Goal: Task Accomplishment & Management: Use online tool/utility

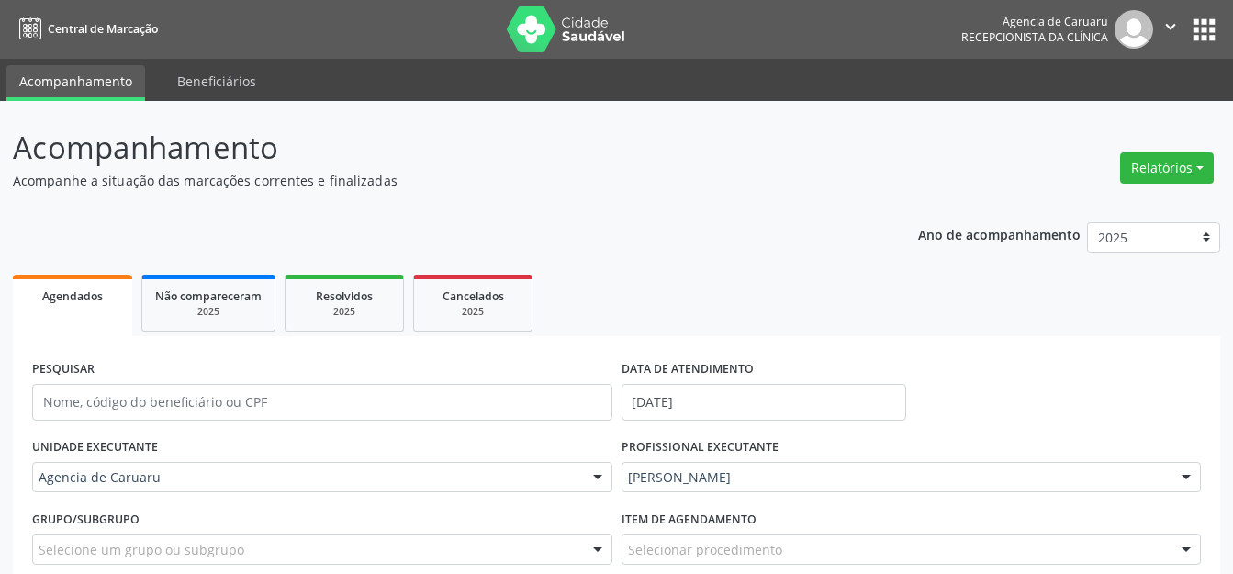
select select "8"
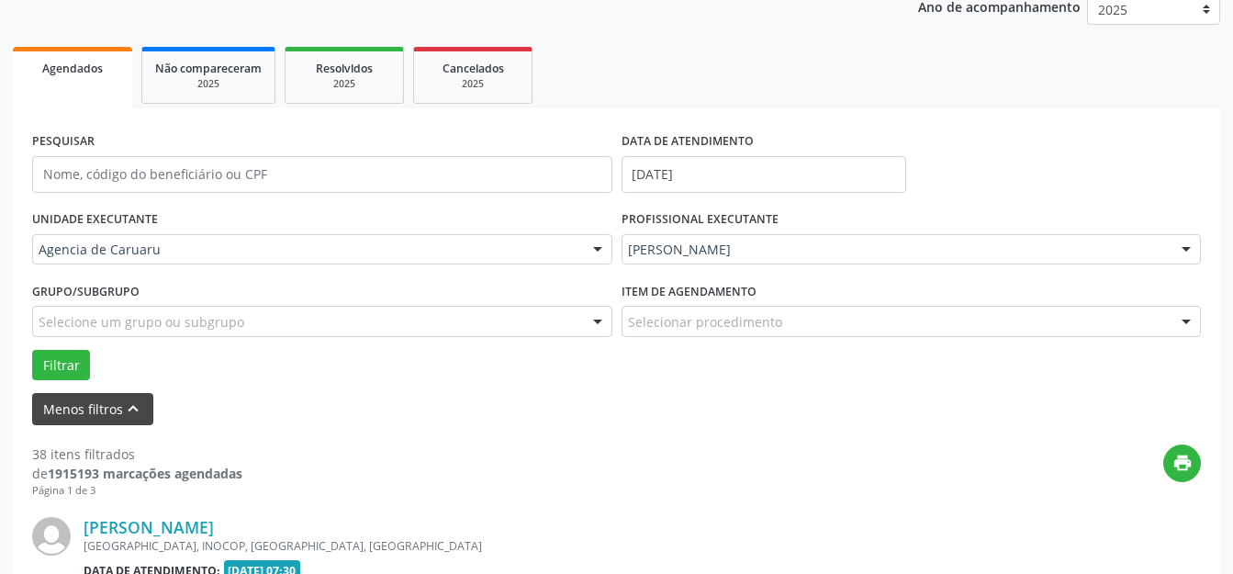
scroll to position [228, 0]
click at [70, 398] on button "Menos filtros keyboard_arrow_up" at bounding box center [92, 409] width 121 height 32
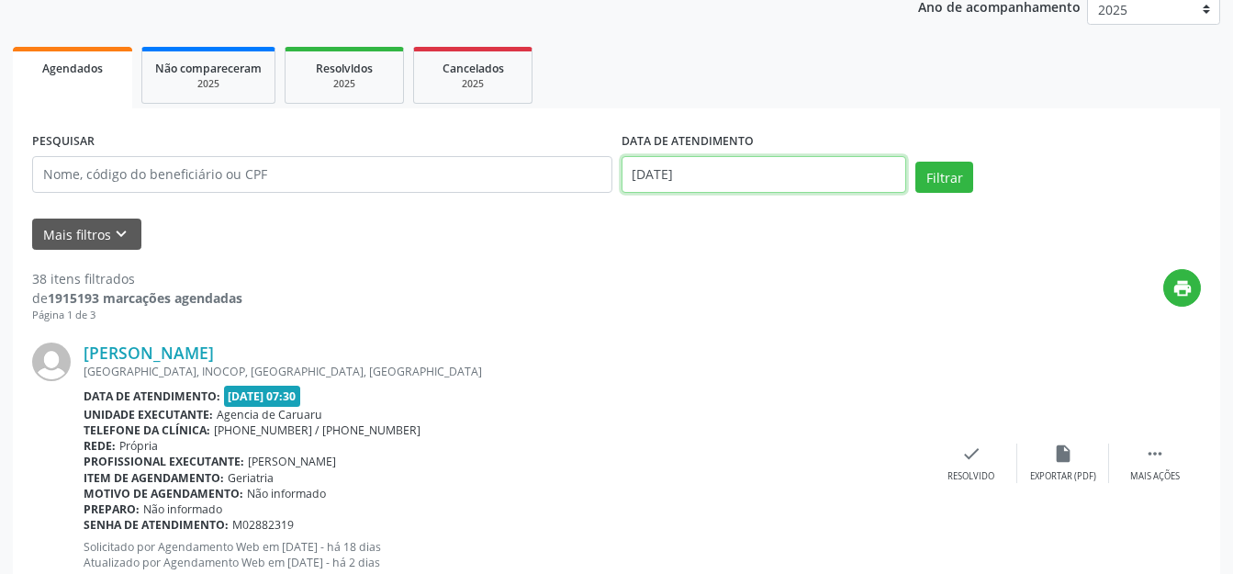
click at [779, 181] on body "Central de Marcação Agencia de [GEOGRAPHIC_DATA] Recepcionista da clínica  Con…" at bounding box center [616, 59] width 1233 height 574
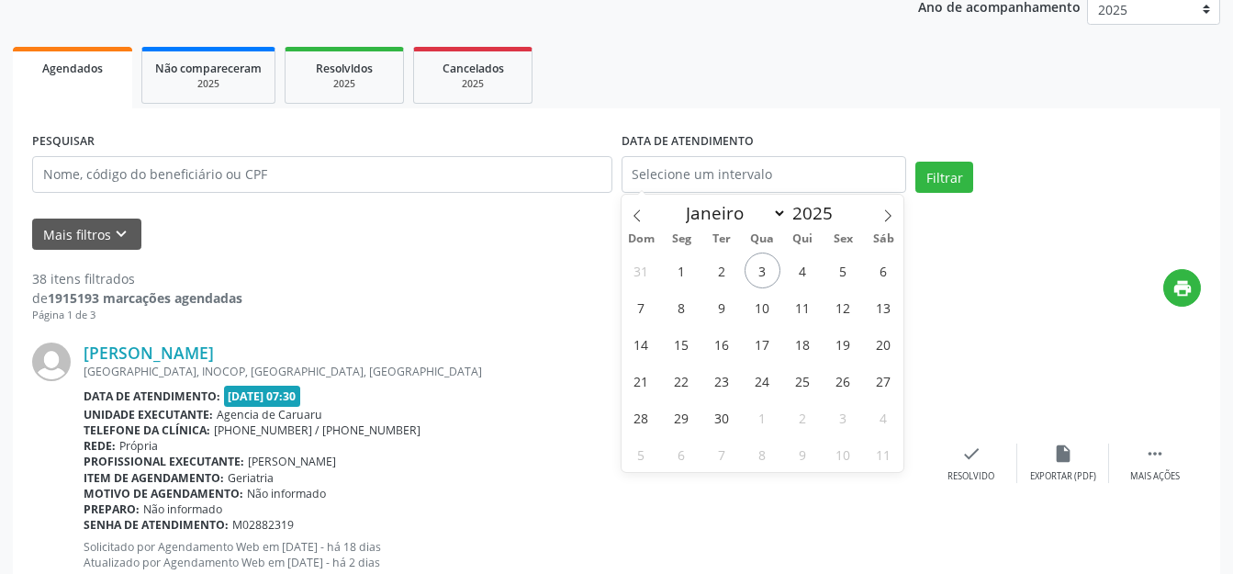
click at [609, 77] on ul "Agendados Não compareceram 2025 Resolvidos 2025 Cancelados 2025" at bounding box center [616, 75] width 1207 height 66
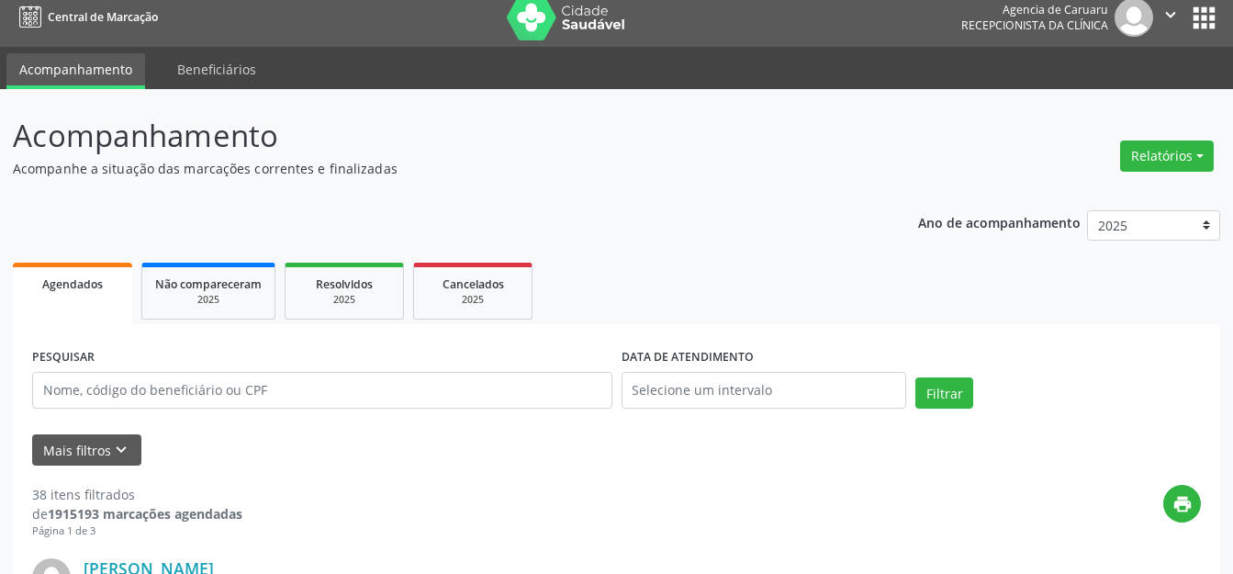
scroll to position [0, 0]
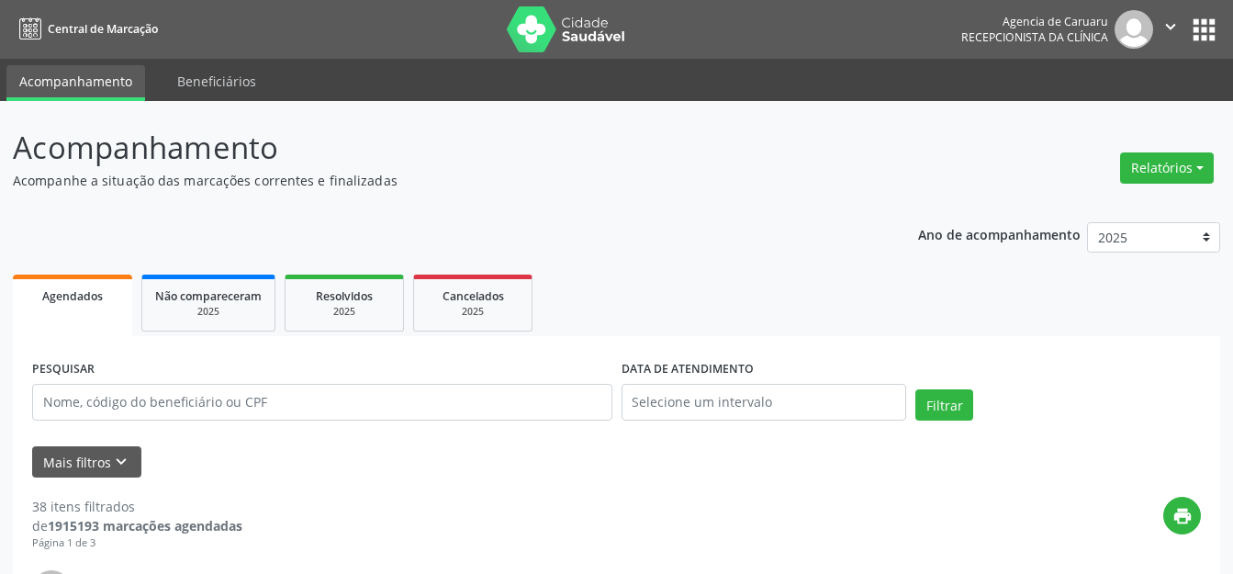
click at [507, 128] on p "Acompanhamento" at bounding box center [436, 148] width 846 height 46
click at [1179, 165] on button "Relatórios" at bounding box center [1167, 167] width 94 height 31
click at [1128, 208] on link "Agendamentos" at bounding box center [1115, 208] width 197 height 26
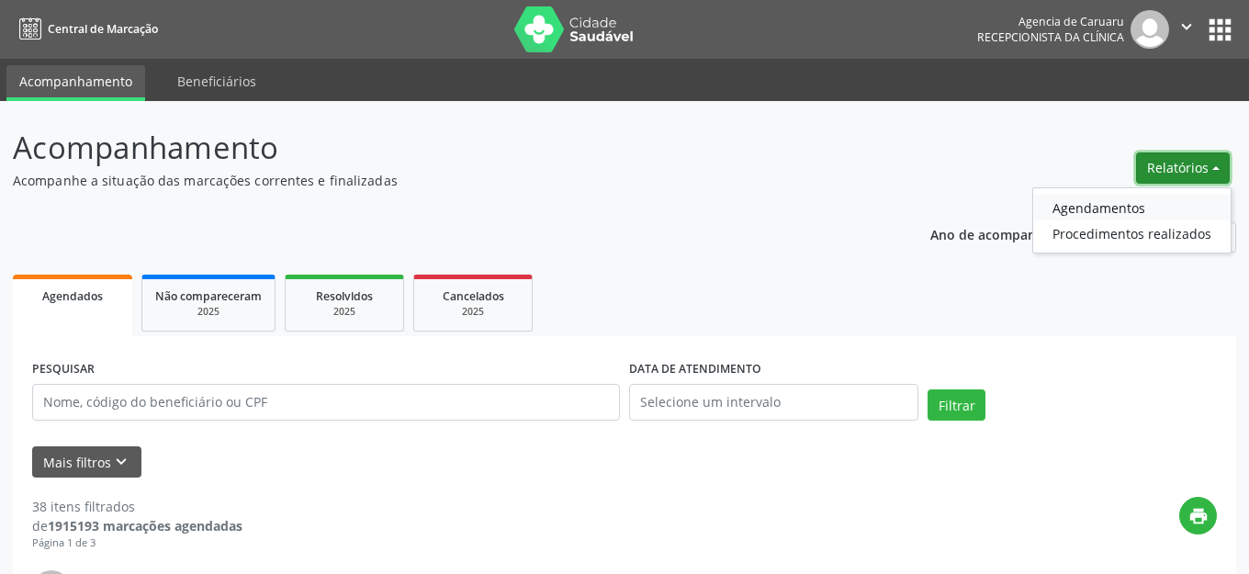
select select "8"
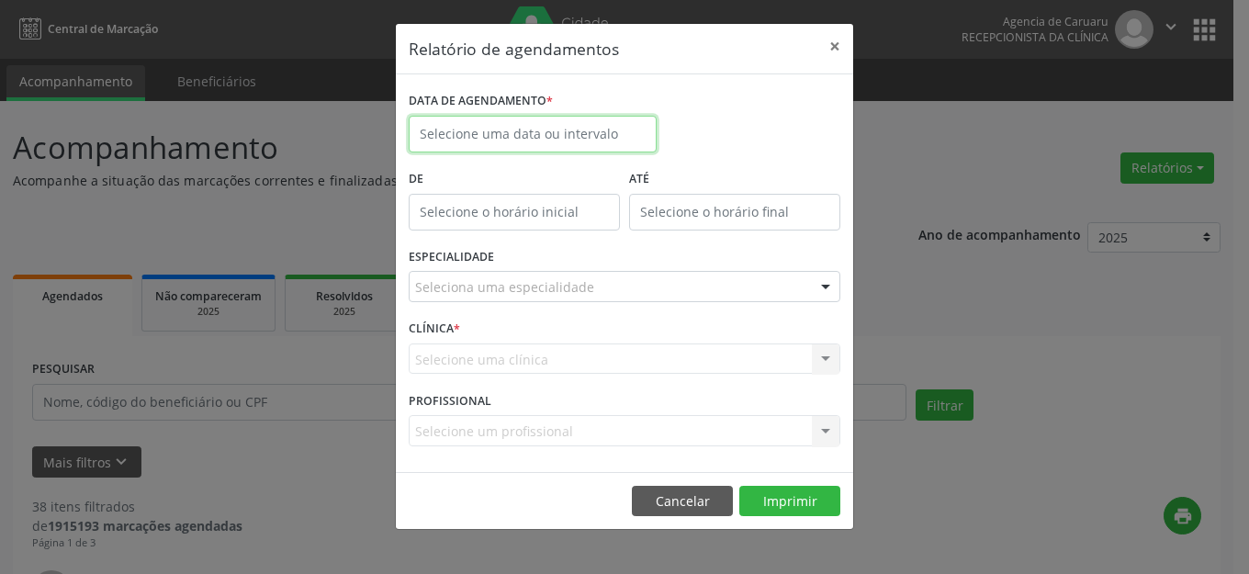
click at [545, 145] on body "Central de Marcação Agencia de [GEOGRAPHIC_DATA] Recepcionista da clínica  Con…" at bounding box center [624, 287] width 1249 height 574
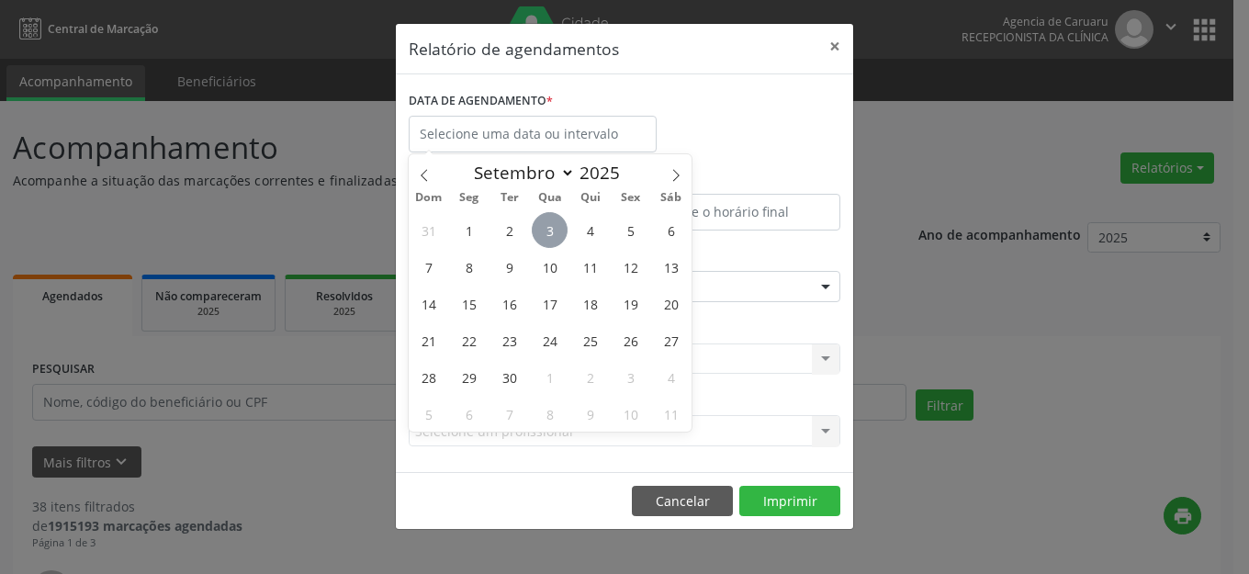
click at [543, 231] on span "3" at bounding box center [550, 230] width 36 height 36
type input "[DATE]"
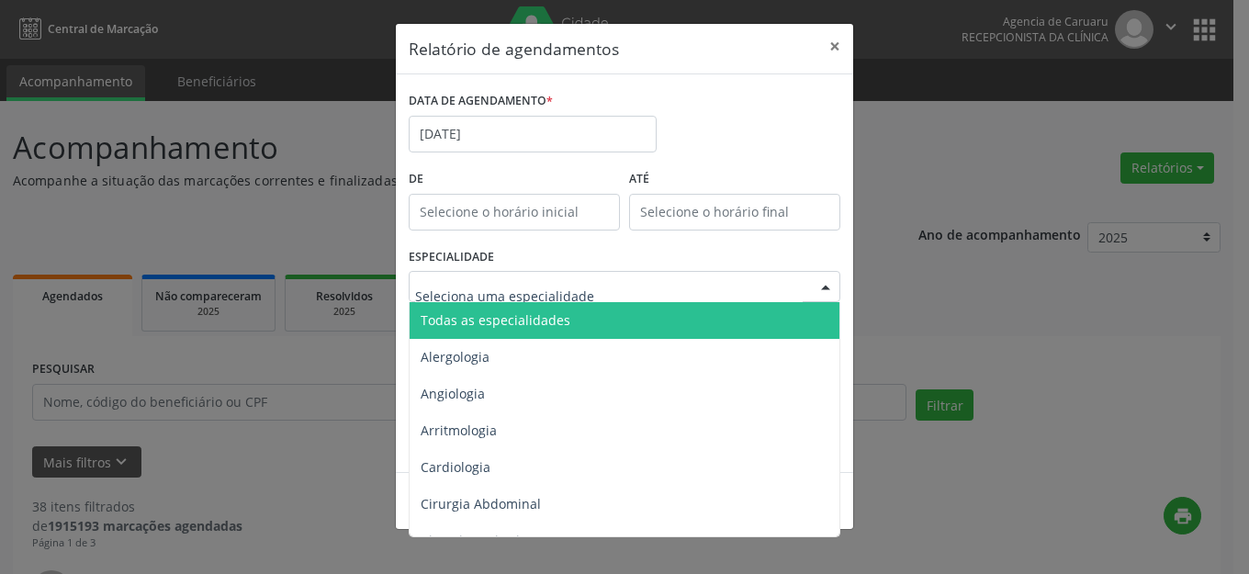
click at [542, 307] on span "Todas as especialidades" at bounding box center [626, 320] width 432 height 37
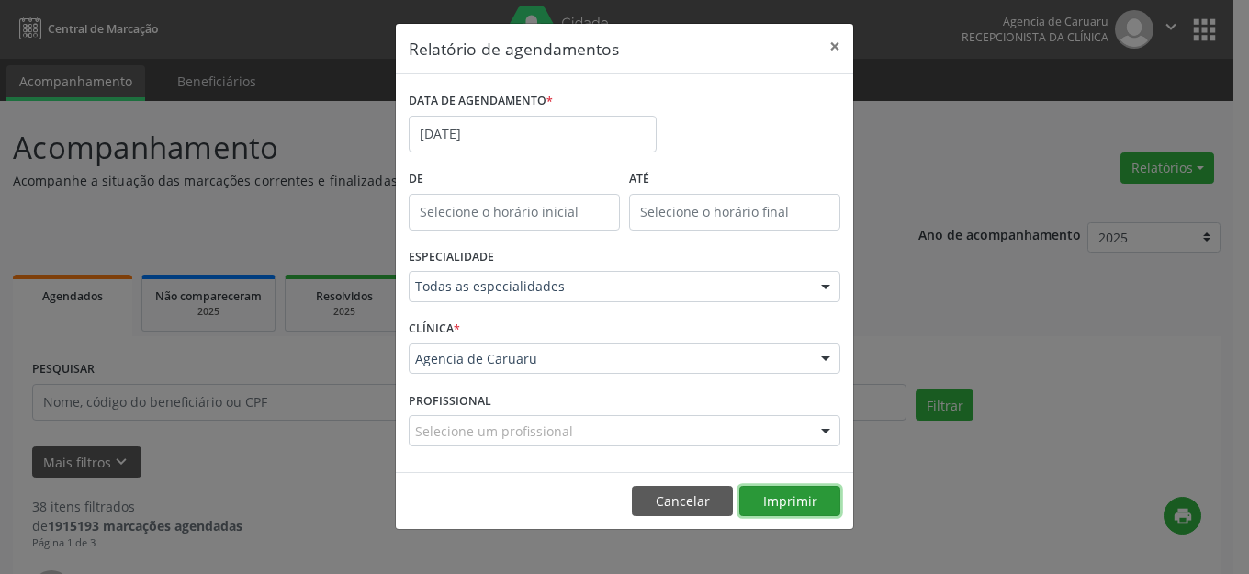
click at [774, 498] on button "Imprimir" at bounding box center [789, 501] width 101 height 31
drag, startPoint x: 827, startPoint y: 51, endPoint x: 840, endPoint y: 100, distance: 51.2
click at [830, 51] on button "×" at bounding box center [834, 46] width 37 height 45
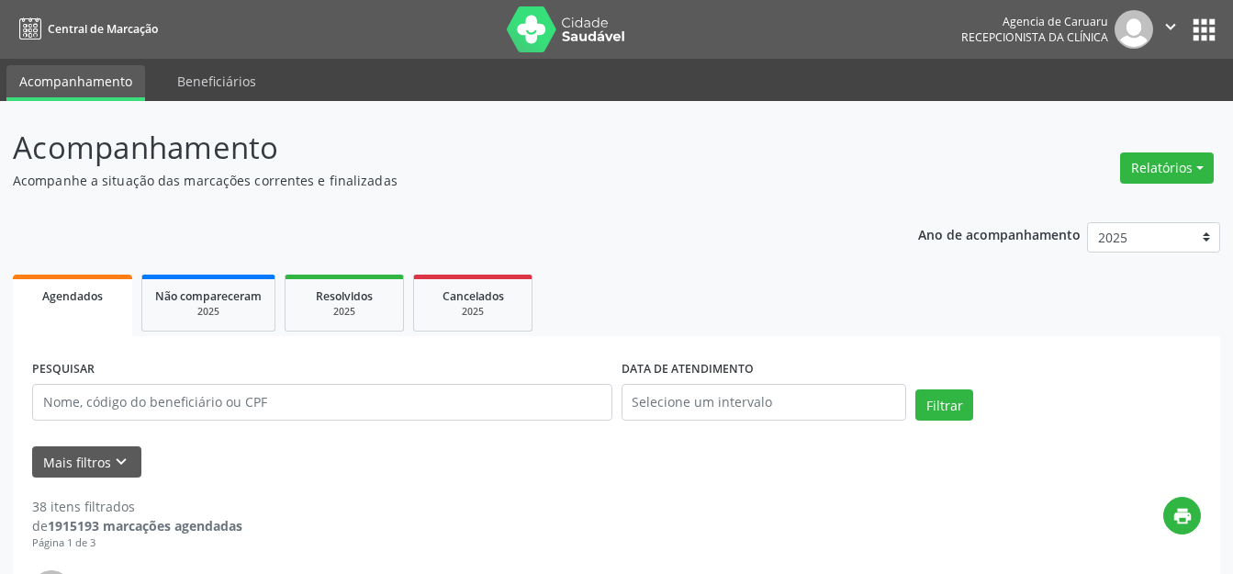
click at [866, 189] on header "Acompanhamento Acompanhe a situação das marcações correntes e finalizadas Relat…" at bounding box center [616, 157] width 1207 height 65
